Goal: Information Seeking & Learning: Find specific fact

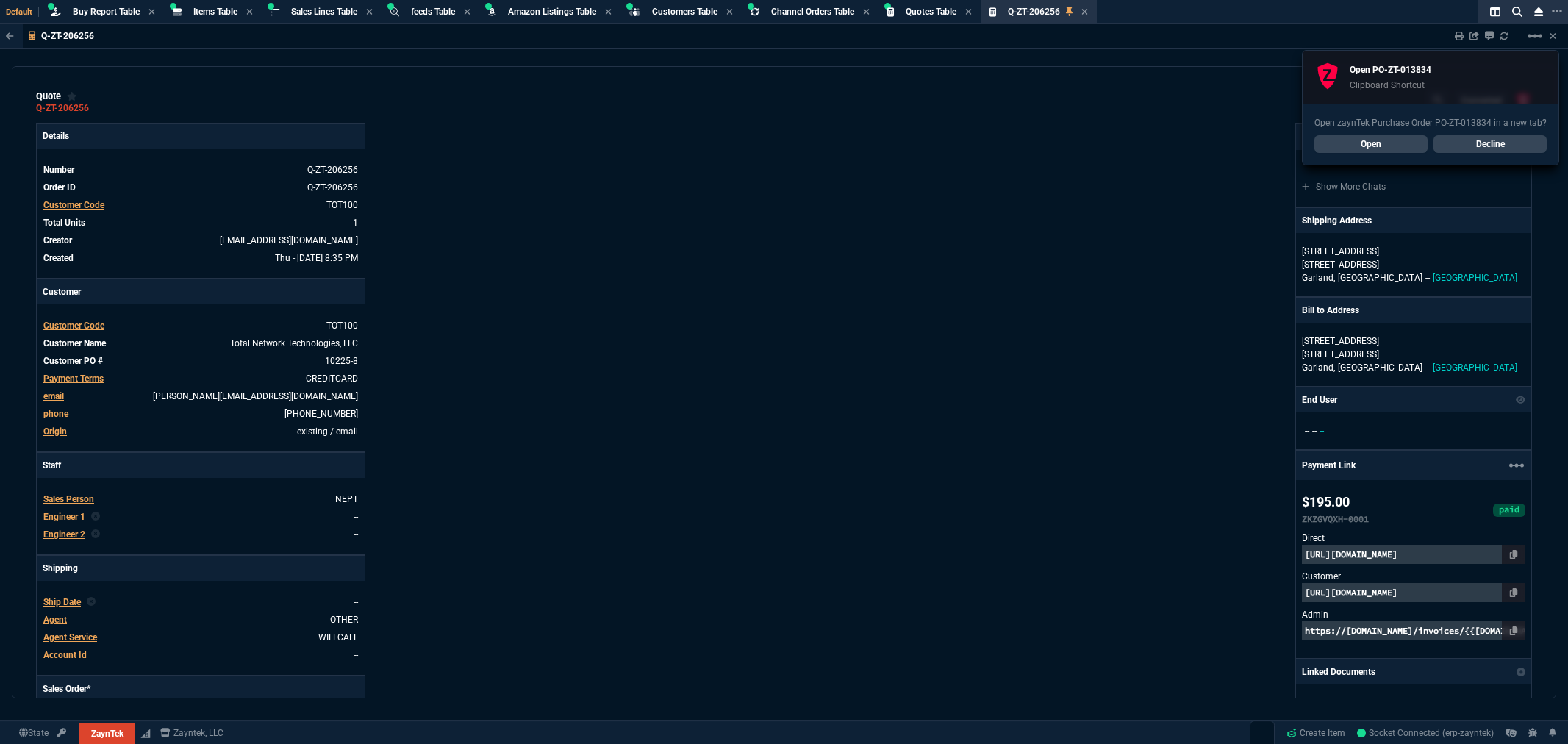
select select "8: NEPT"
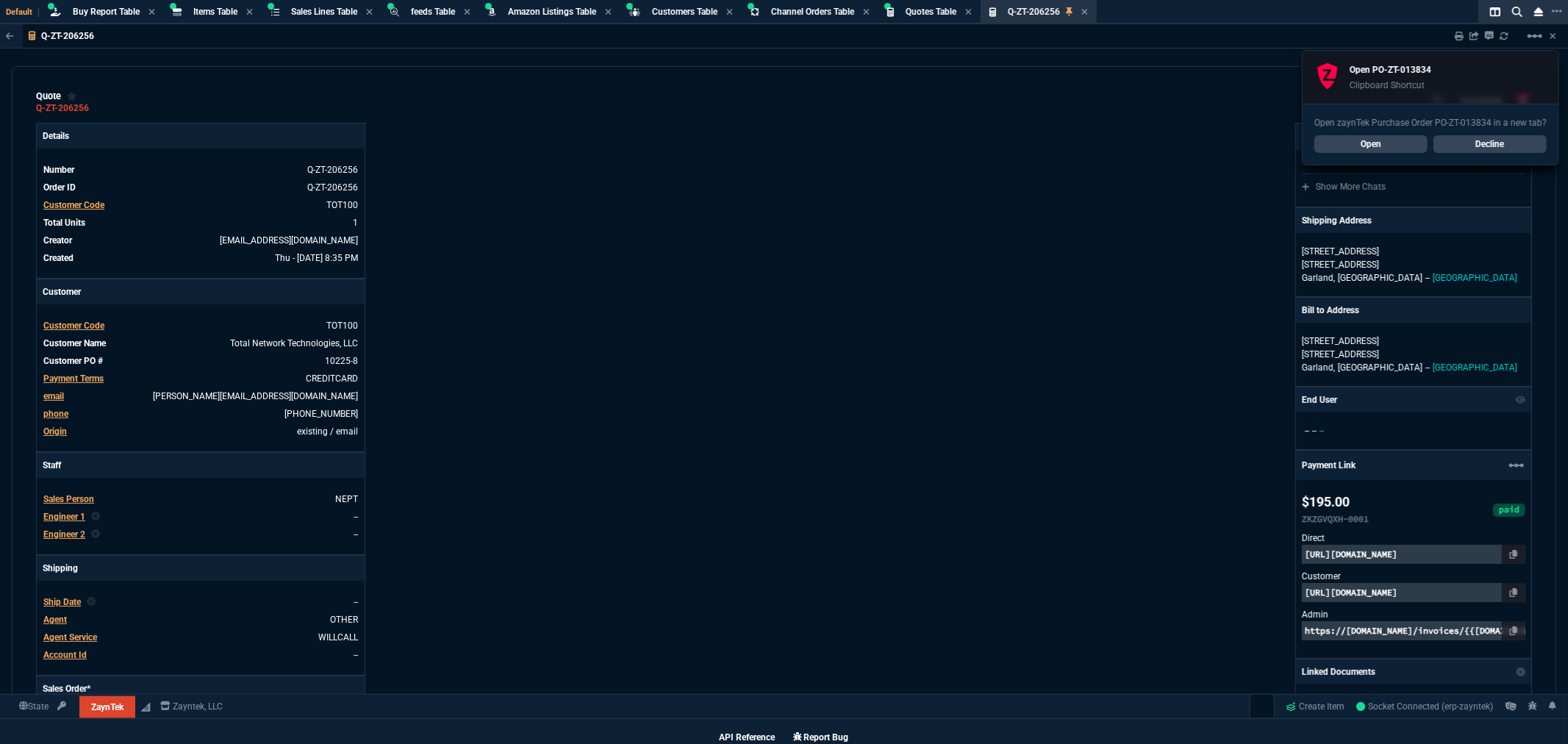
click at [207, 10] on span "Items Table" at bounding box center [215, 11] width 44 height 10
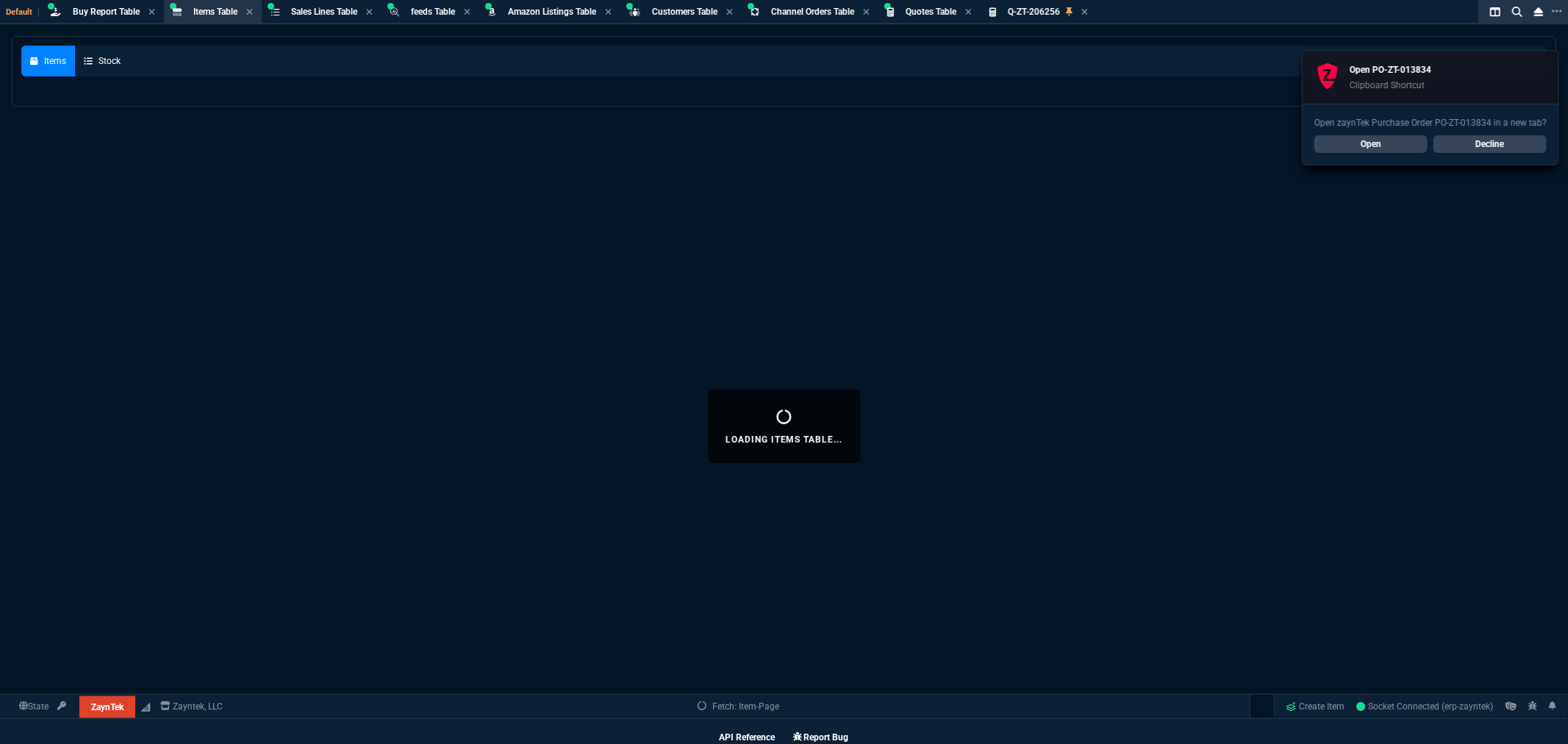
select select
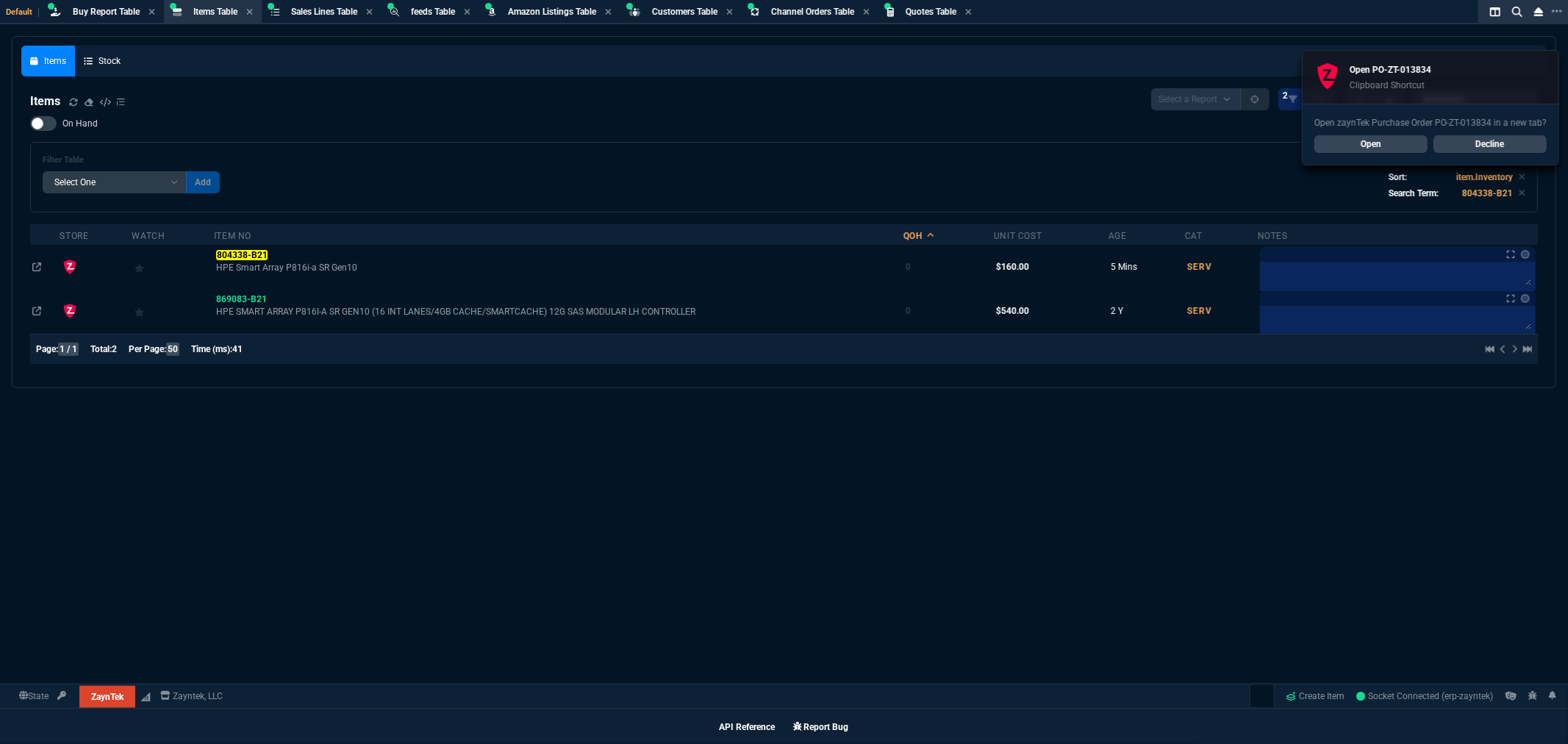
scroll to position [993, 0]
click at [1479, 145] on link "Decline" at bounding box center [1490, 144] width 113 height 18
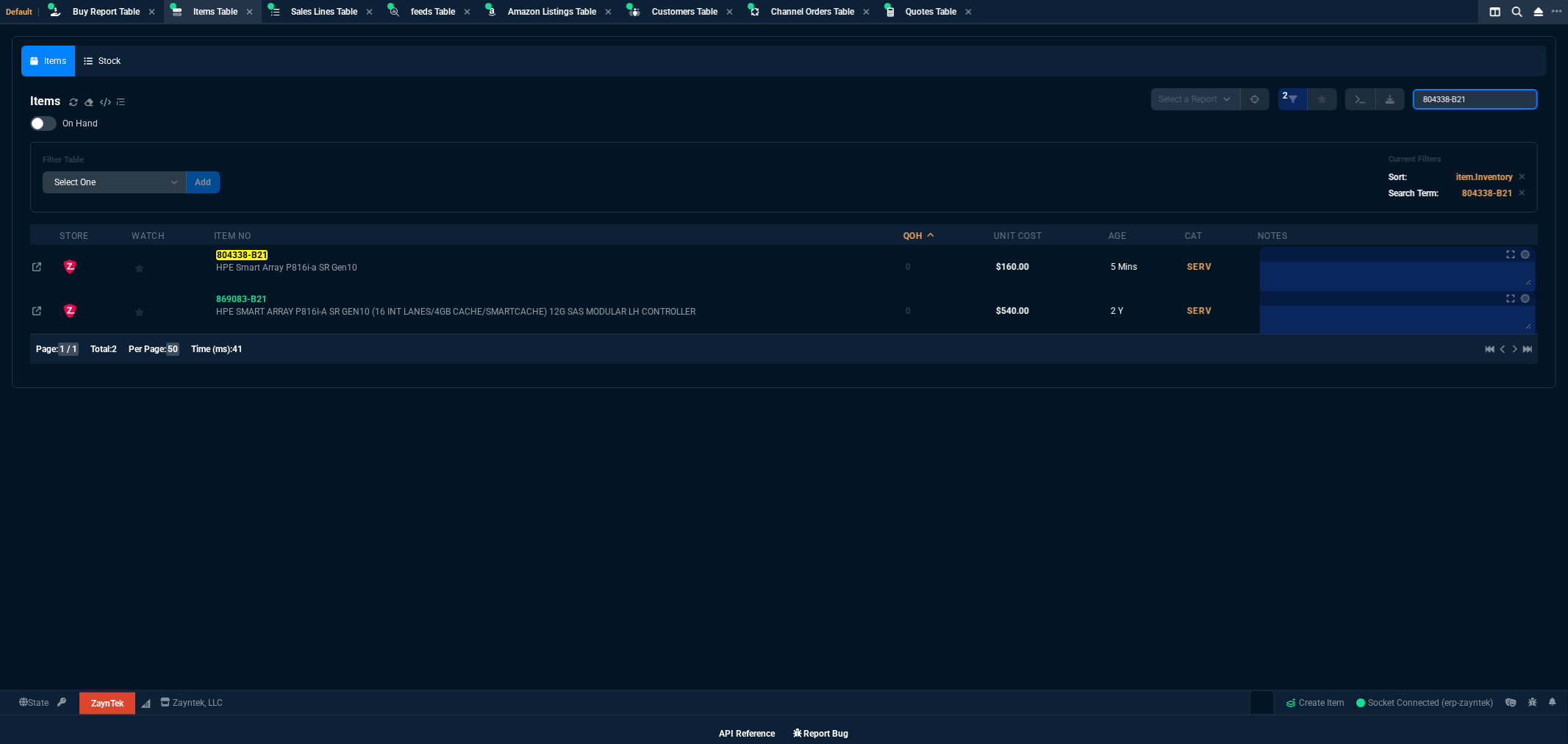
drag, startPoint x: 1488, startPoint y: 99, endPoint x: 1225, endPoint y: 92, distance: 263.1
click at [1225, 92] on div "Select a Report NEW QUERY 2 804338-B21" at bounding box center [1345, 99] width 387 height 22
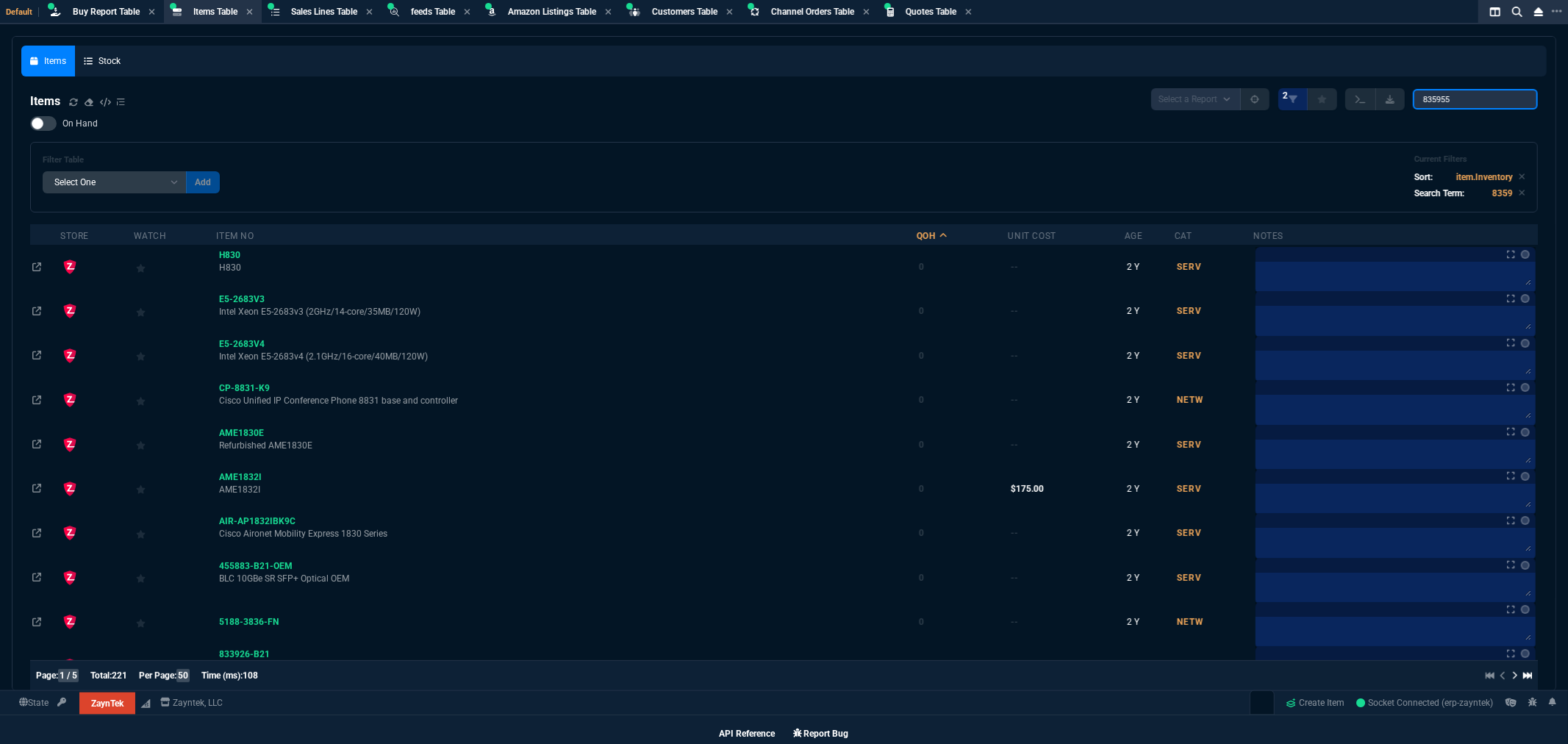
type input "835955"
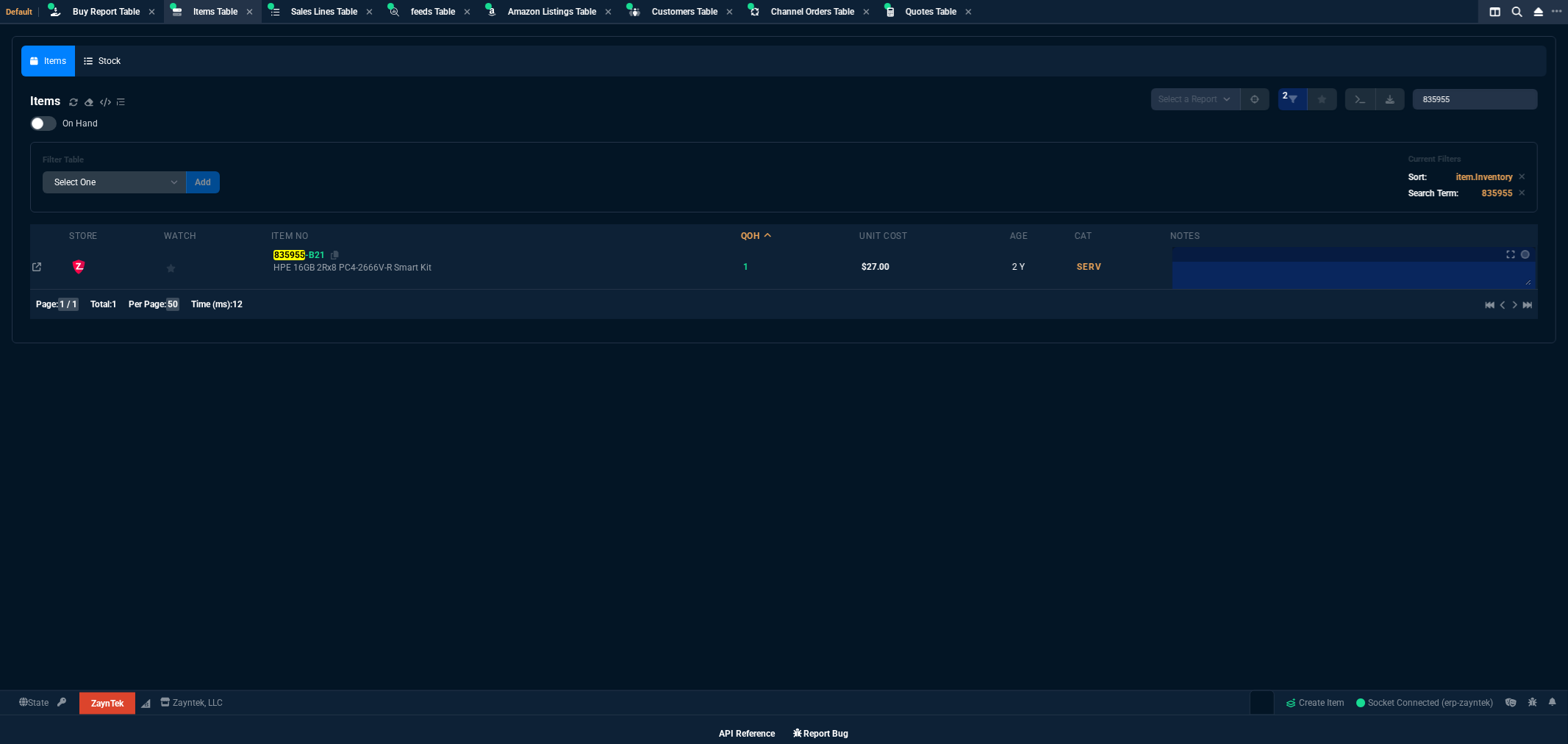
click at [297, 255] on mark "835955" at bounding box center [290, 254] width 32 height 10
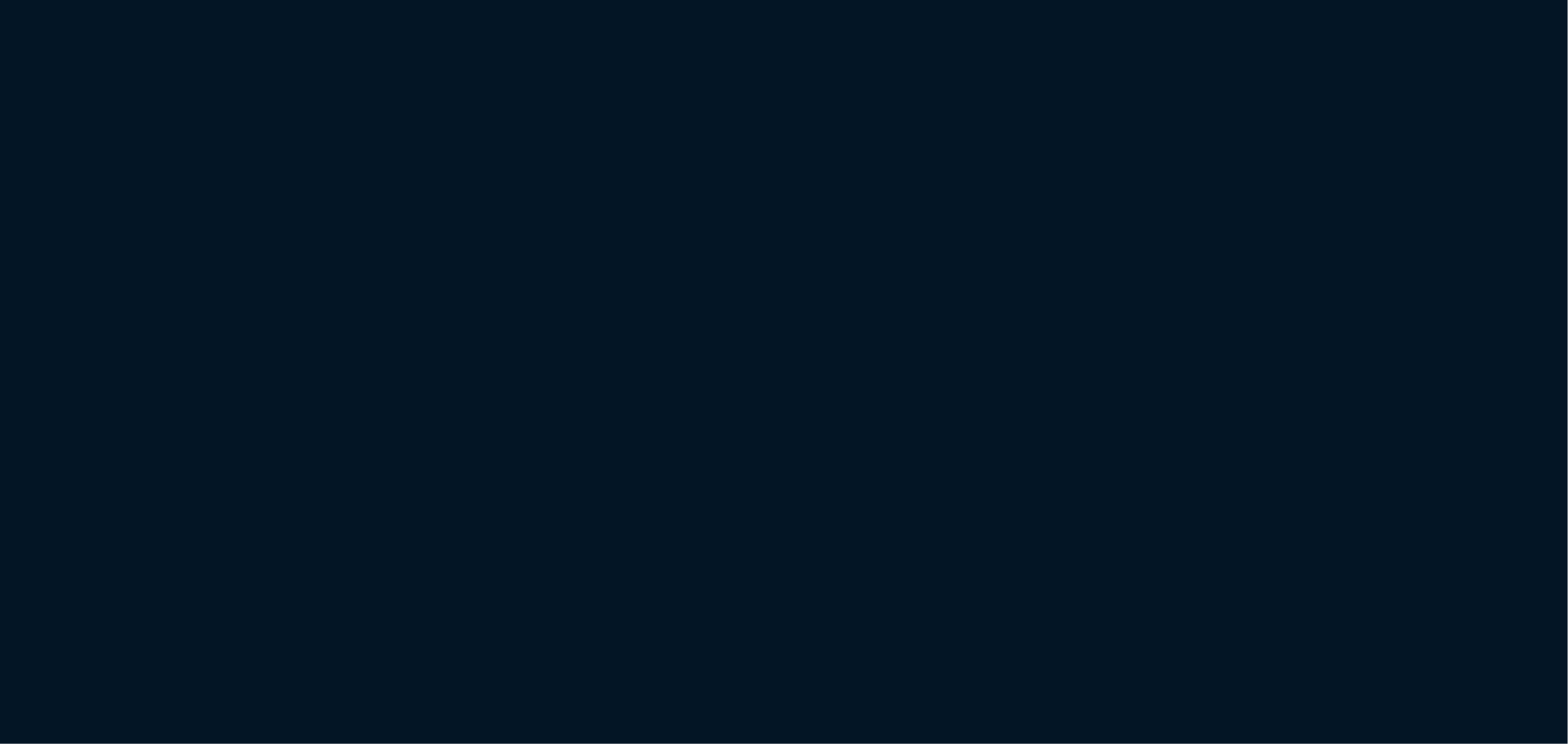
click at [444, 0] on html "Copy Next — ChatGPT Close" at bounding box center [784, 0] width 1568 height 0
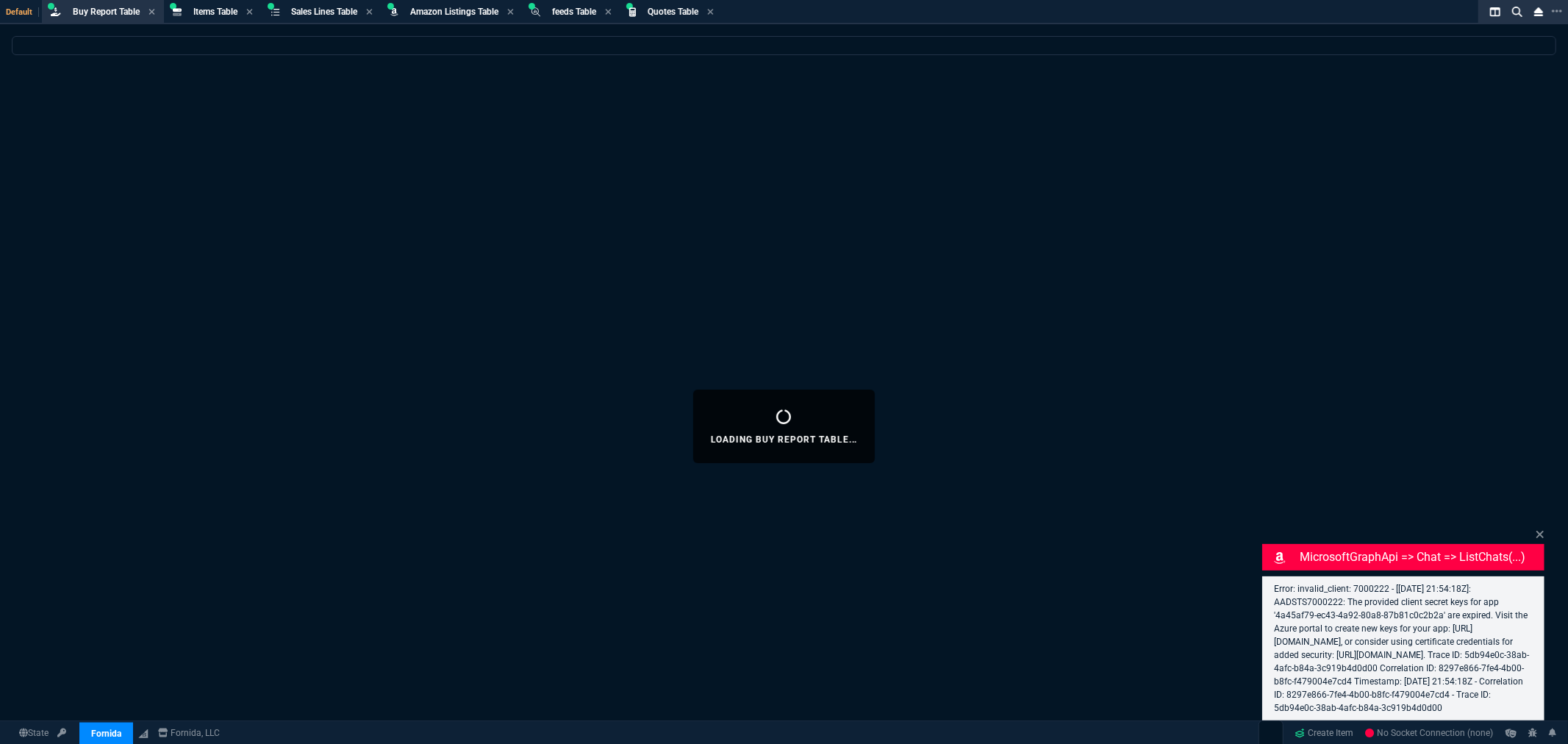
select select "8: NEPT"
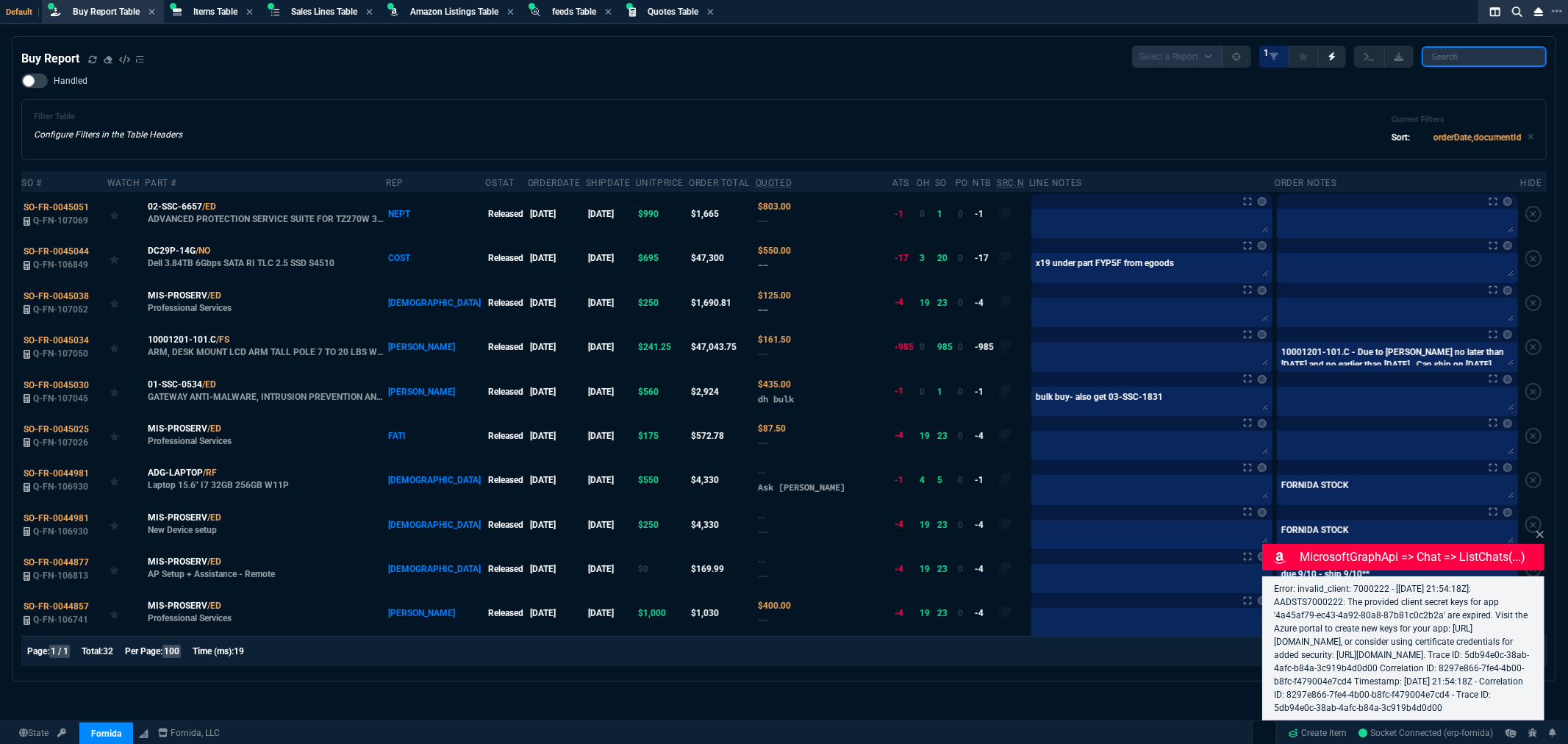
click at [1461, 55] on input "search" at bounding box center [1484, 57] width 125 height 21
paste input "KPH02"
type input "KPH02"
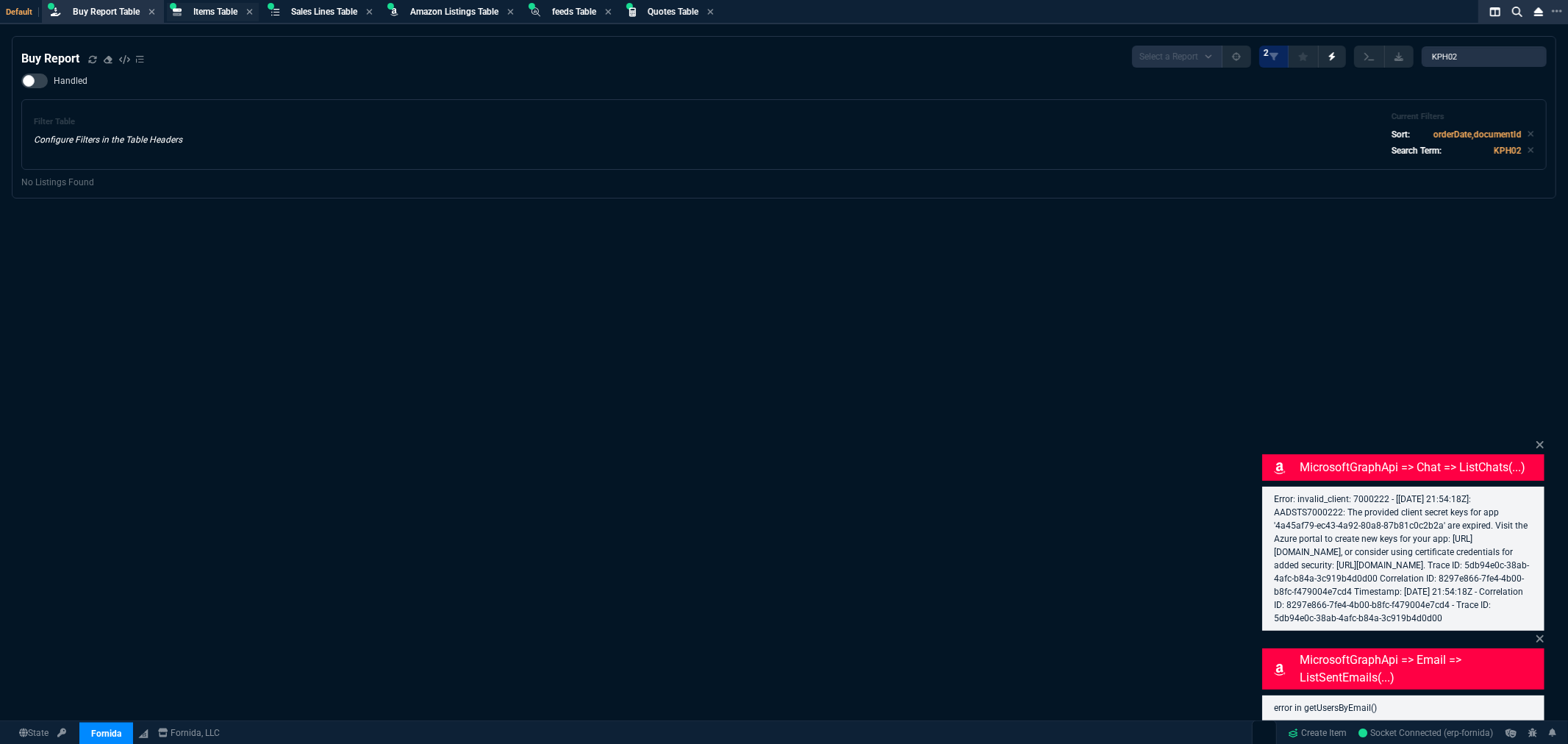
click at [201, 3] on div "Items Table Item" at bounding box center [213, 12] width 92 height 19
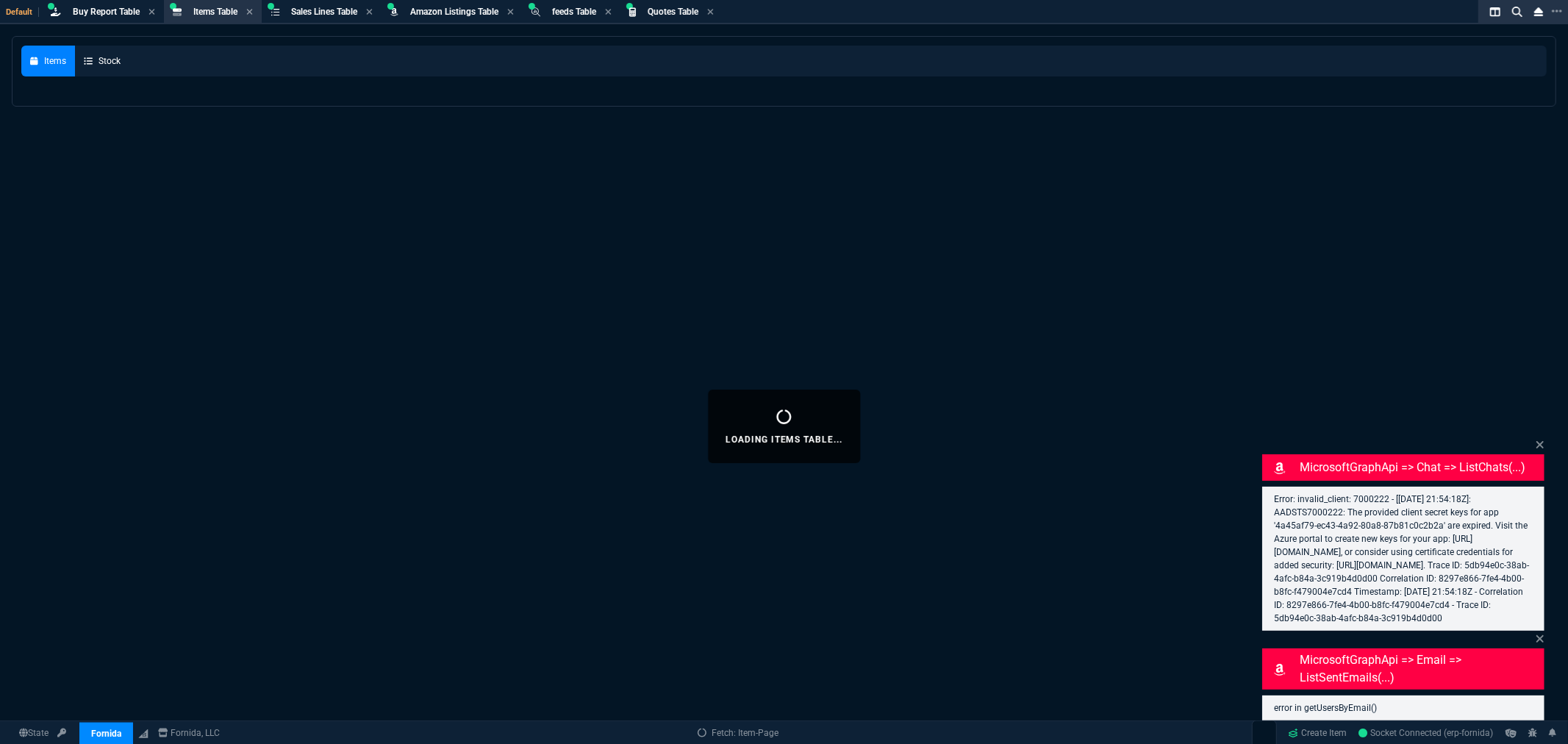
select select
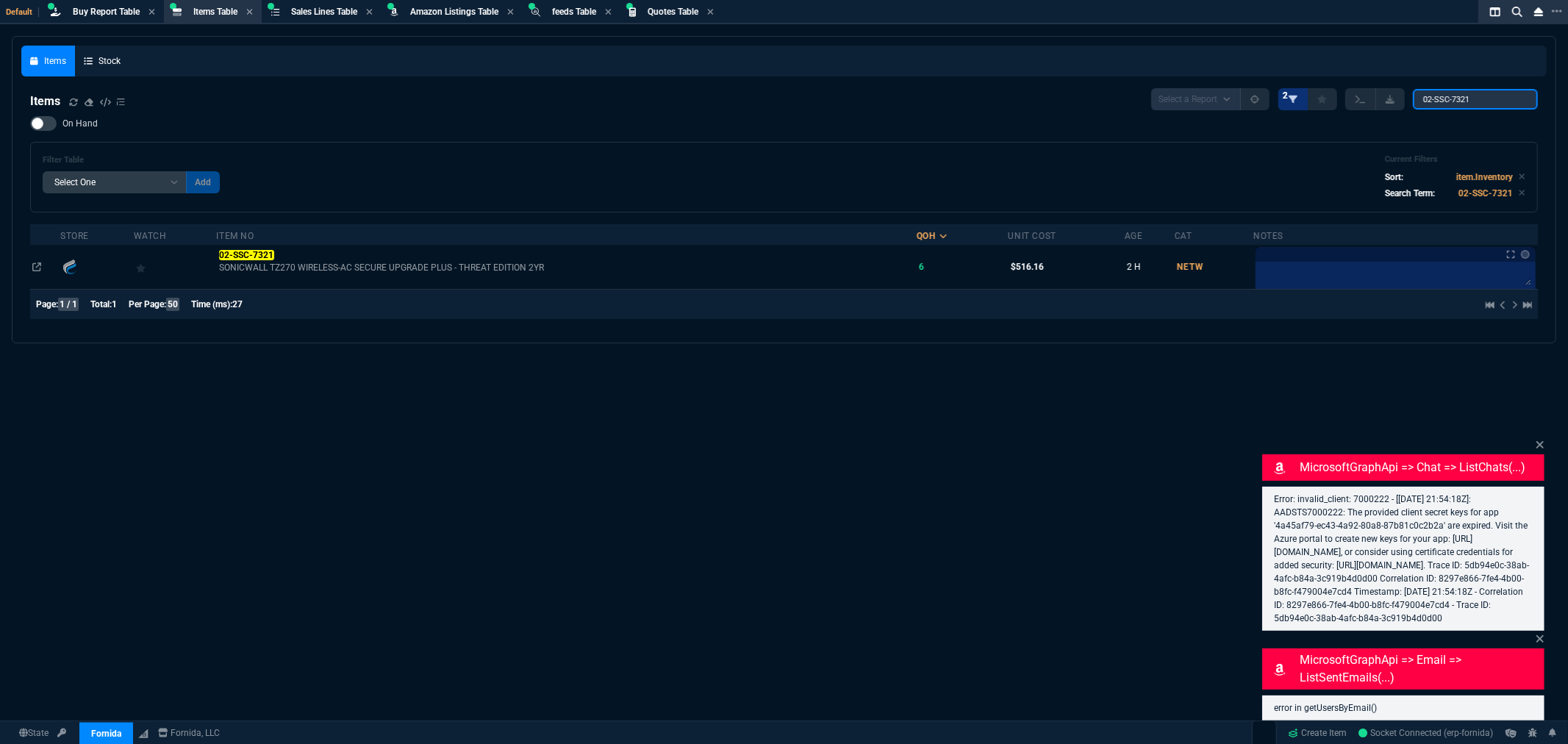
drag, startPoint x: 1487, startPoint y: 97, endPoint x: 1314, endPoint y: 101, distance: 173.0
click at [1332, 102] on div "Select a Report NEW QUERY 2 02-SSC-7321" at bounding box center [1345, 99] width 387 height 22
paste input "KPH02"
type input "KPH02"
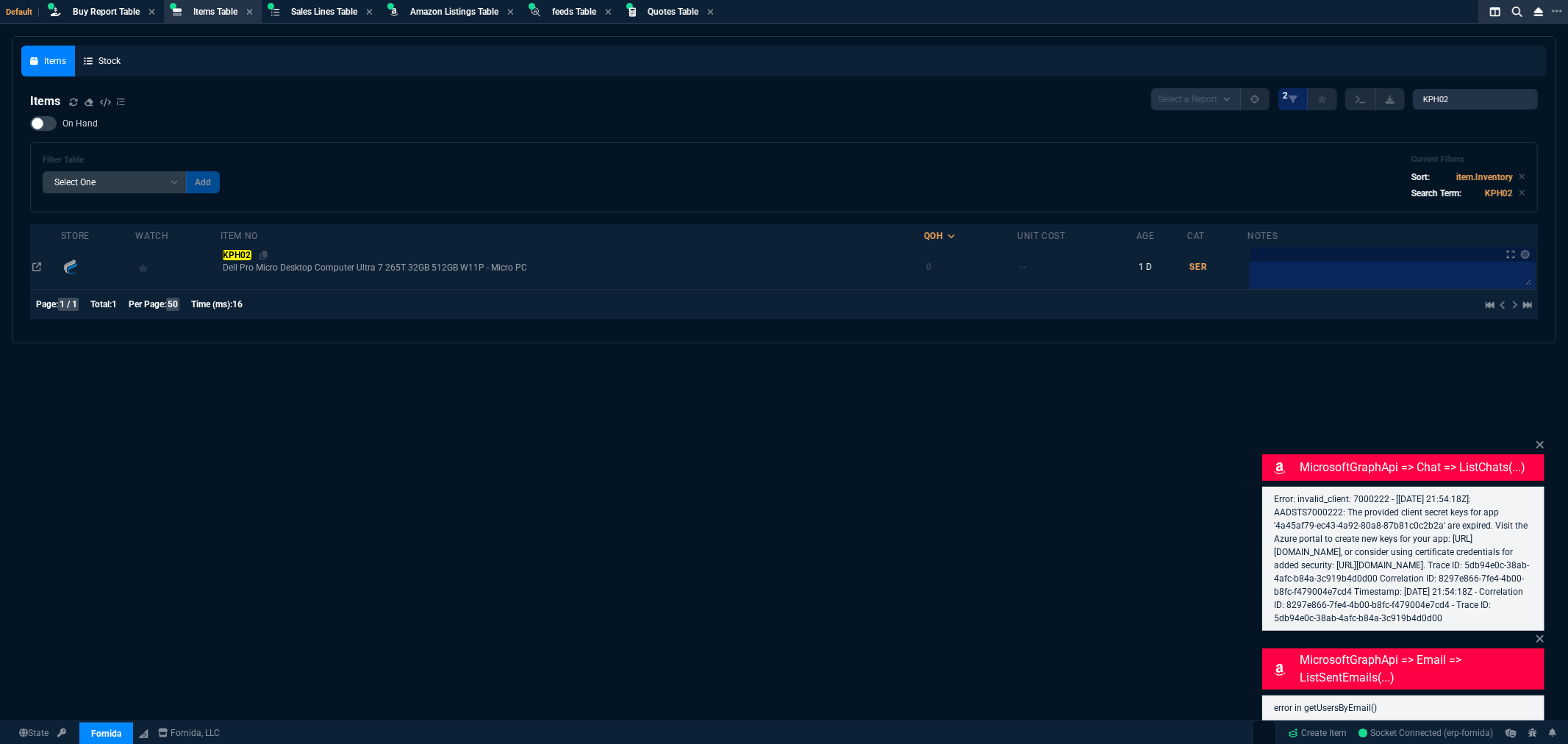
click at [243, 255] on mark "KPH02" at bounding box center [236, 254] width 29 height 10
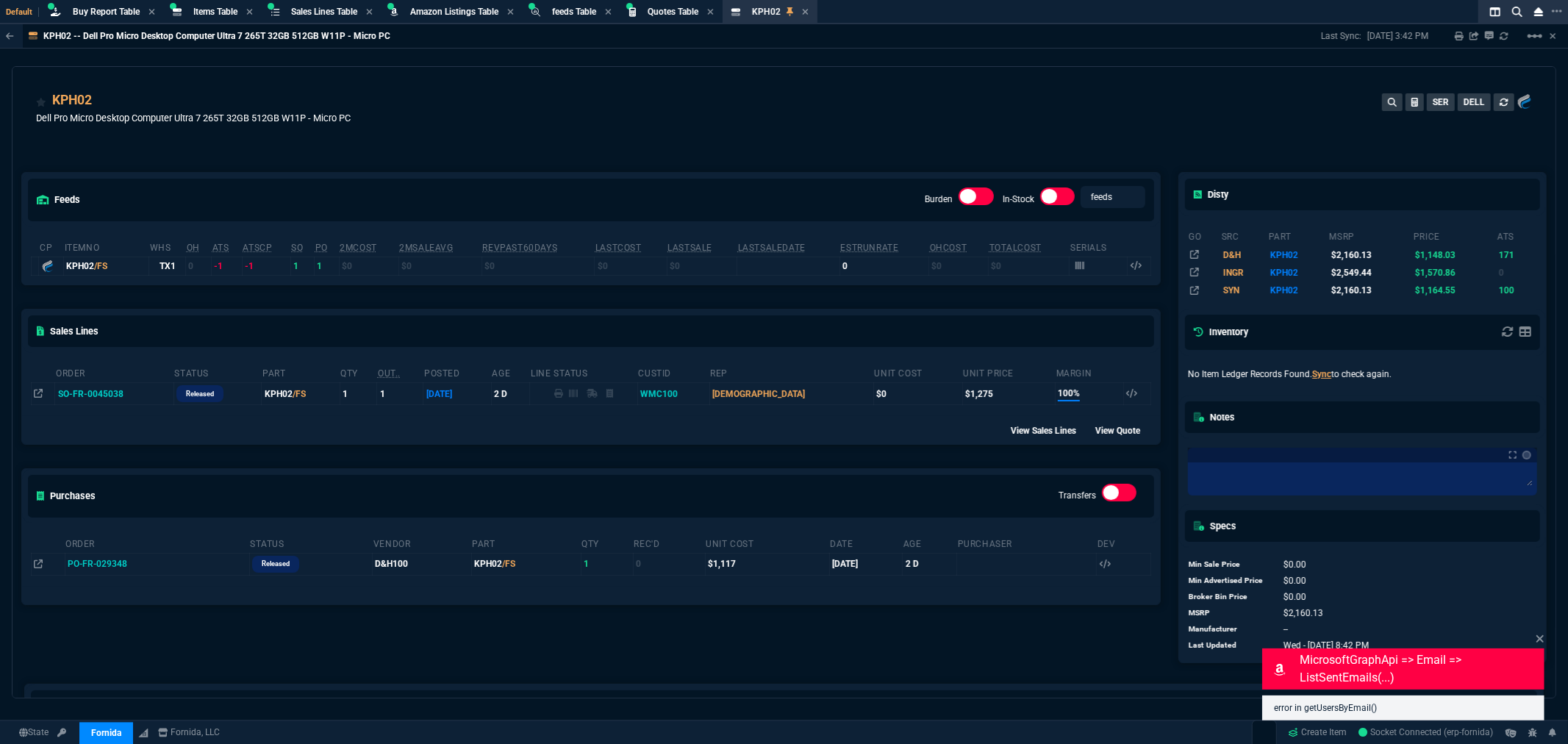
click at [108, 388] on td "SO-FR-0045038" at bounding box center [114, 394] width 119 height 22
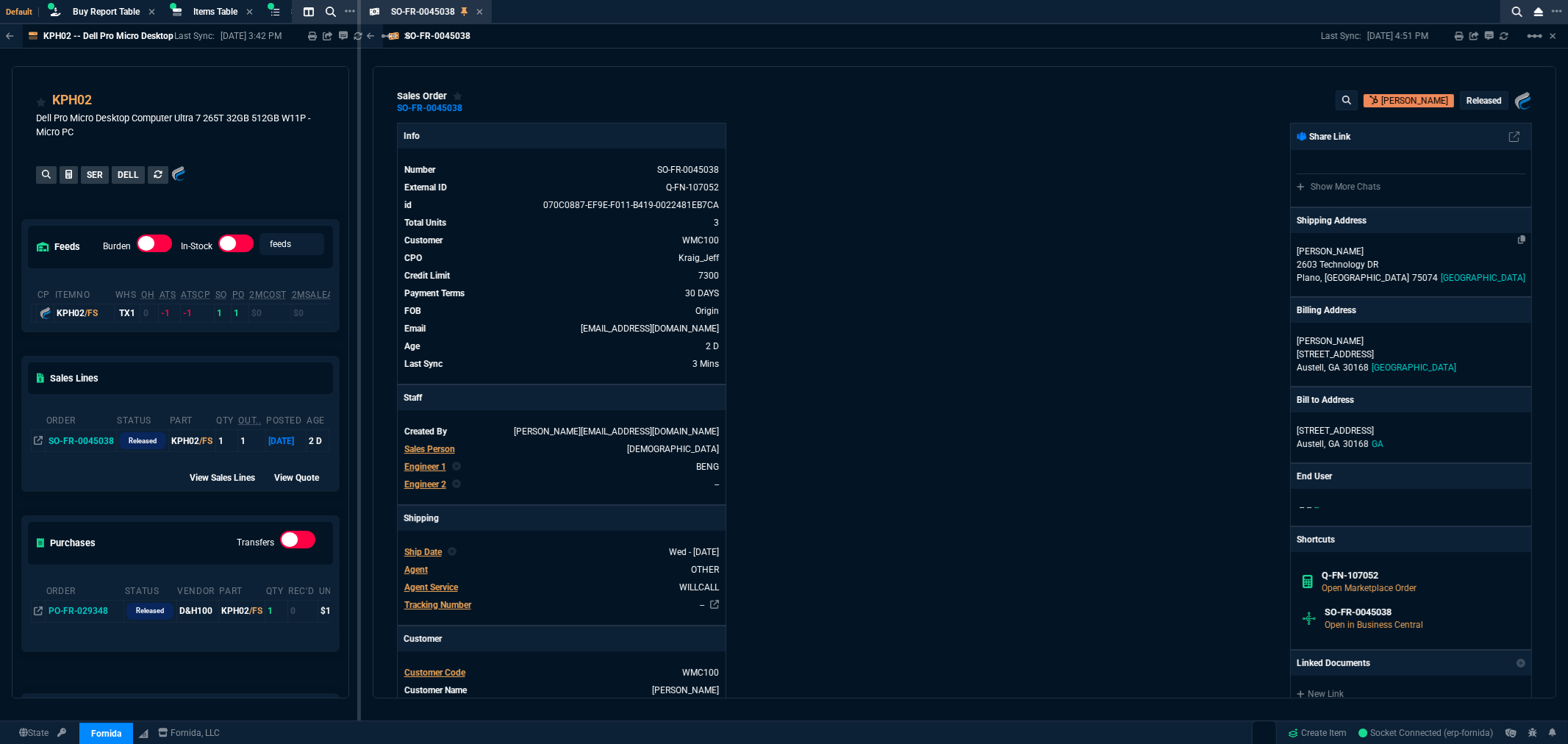
click at [1349, 260] on p "2603 Technology DR" at bounding box center [1411, 265] width 229 height 13
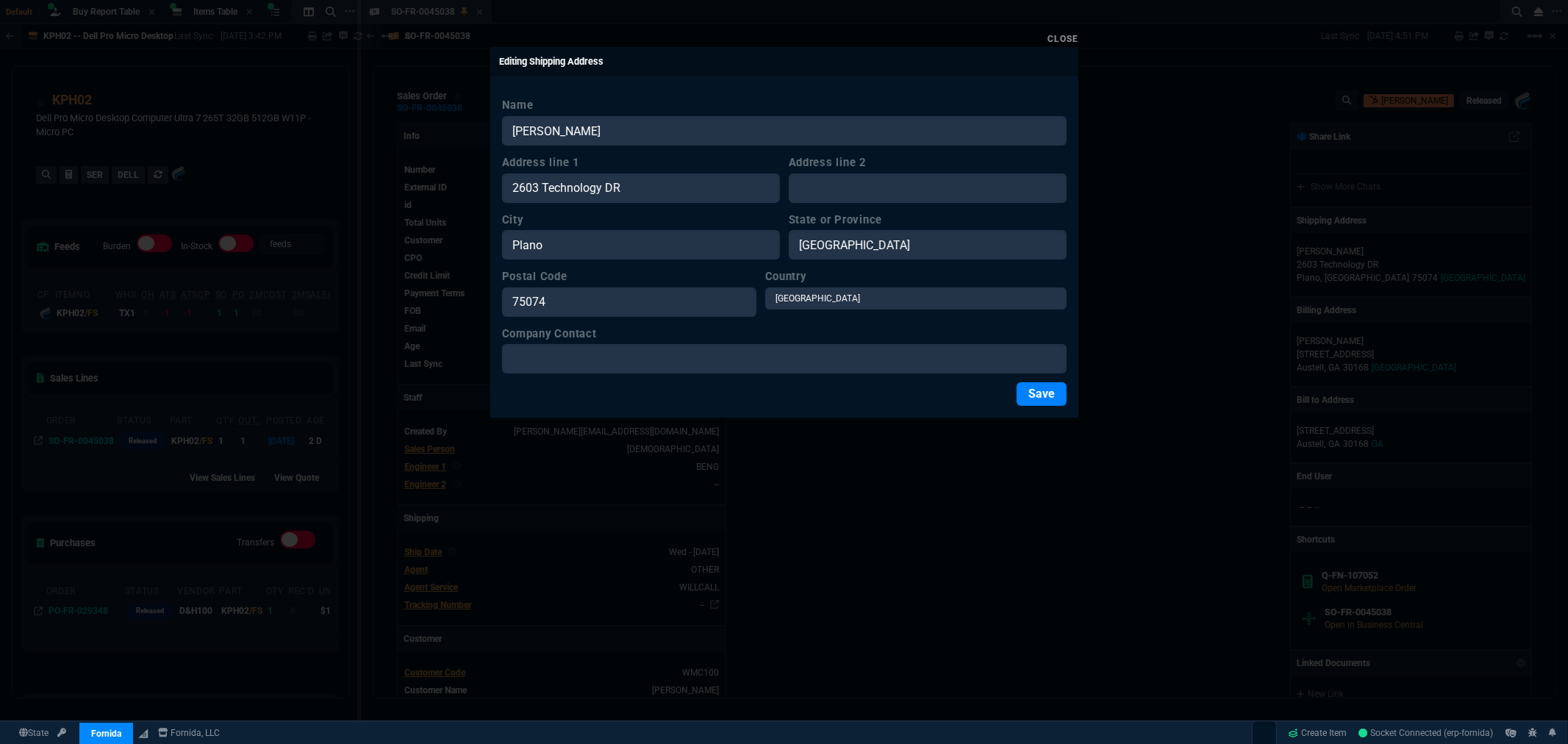
drag, startPoint x: 823, startPoint y: 24, endPoint x: 915, endPoint y: 33, distance: 92.4
click at [823, 24] on div at bounding box center [784, 372] width 1568 height 744
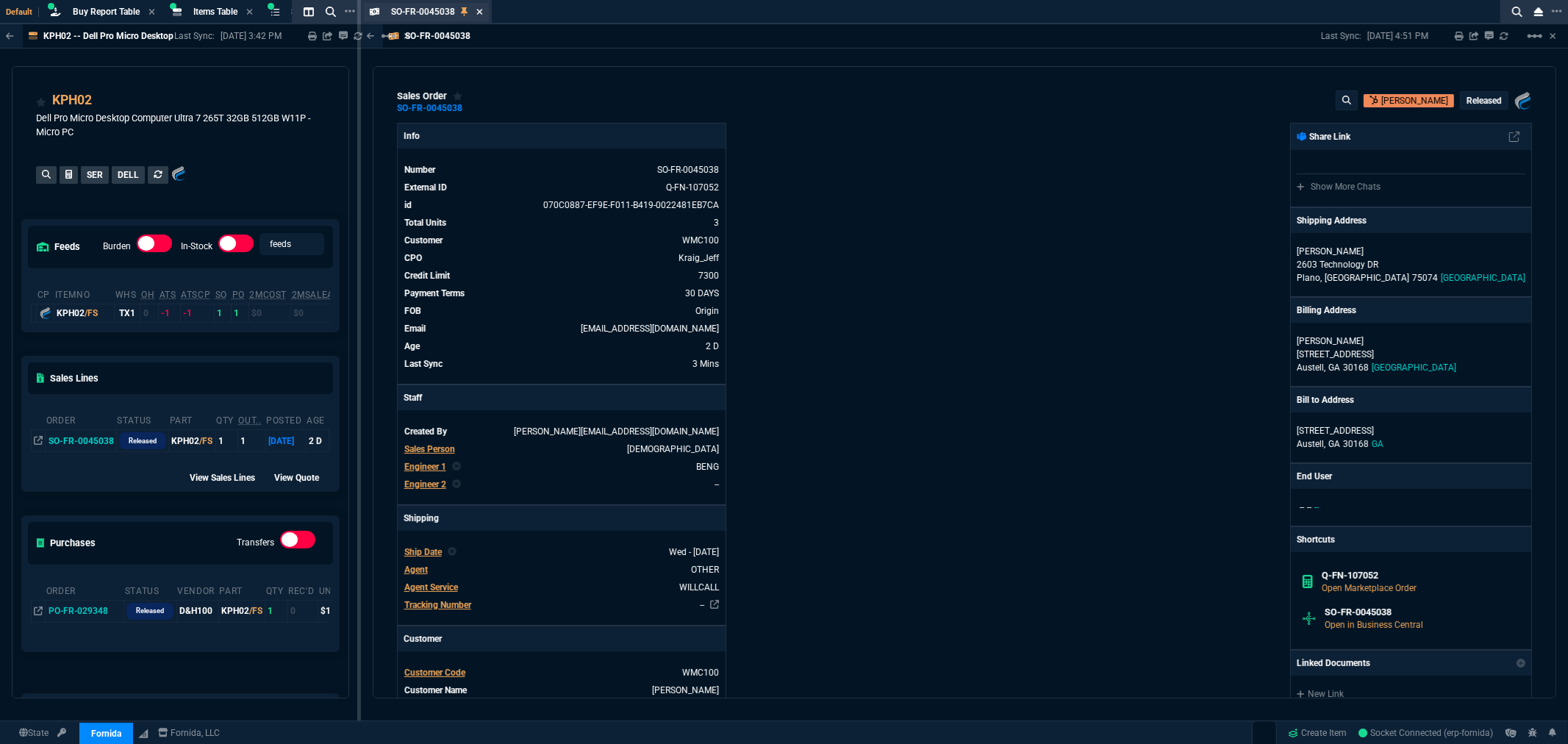
click at [480, 9] on icon at bounding box center [479, 11] width 7 height 8
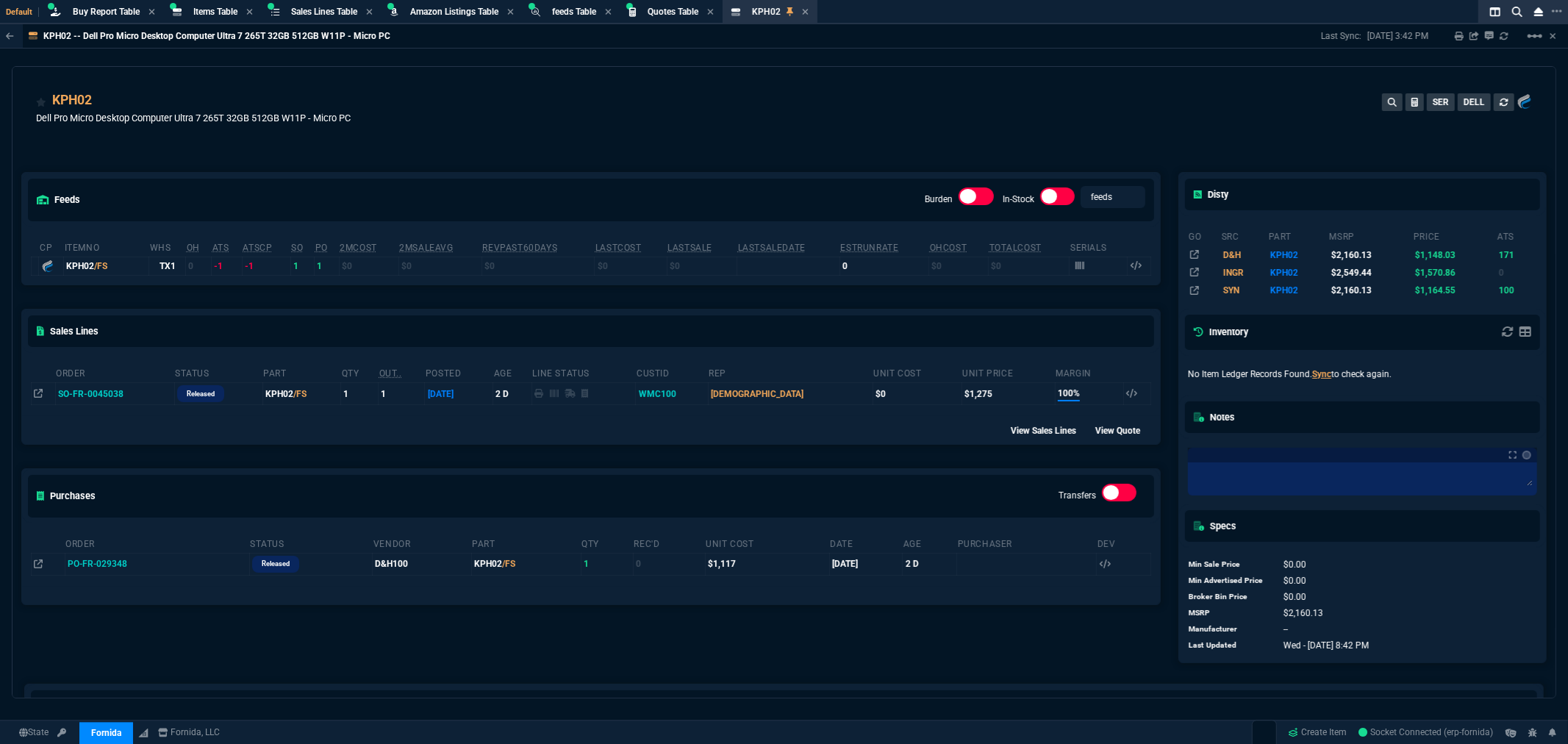
click at [737, 122] on div "KPH02 Dell Pro Micro Desktop Computer Ultra 7 265T 32GB 512GB W11P - Micro PC S…" at bounding box center [784, 117] width 1496 height 52
